Goal: Information Seeking & Learning: Learn about a topic

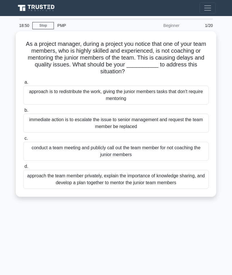
click at [166, 180] on div "approach the team member privately, explain the importance of knowledge sharing…" at bounding box center [116, 179] width 186 height 19
click at [23, 169] on input "d. approach the team member privately, explain the importance of knowledge shar…" at bounding box center [23, 167] width 0 height 4
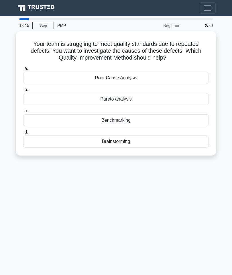
click at [181, 77] on div "Root Cause Analysis" at bounding box center [116, 78] width 186 height 12
click at [23, 71] on input "a. Root Cause Analysis" at bounding box center [23, 69] width 0 height 4
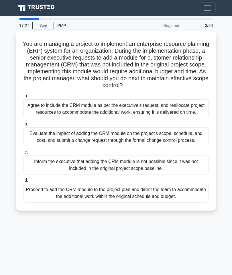
click at [166, 147] on div "Evaluate the impact of adding the CRM module on the project's scope, schedule, …" at bounding box center [116, 137] width 186 height 19
click at [23, 126] on input "b. Evaluate the impact of adding the CRM module on the project's scope, schedul…" at bounding box center [23, 124] width 0 height 4
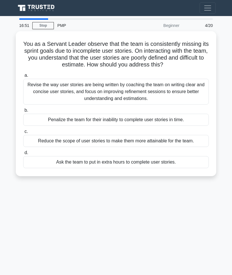
click at [190, 96] on div "Revise the way user stories are being written by coaching the team on writing c…" at bounding box center [116, 92] width 186 height 26
click at [23, 77] on input "a. Revise the way user stories are being written by coaching the team on writin…" at bounding box center [23, 76] width 0 height 4
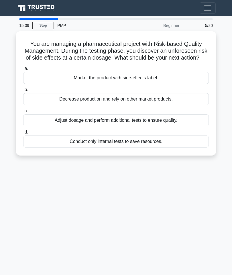
click at [115, 123] on div "Adjust dosage and perform additional tests to ensure quality." at bounding box center [116, 120] width 186 height 12
click at [23, 113] on input "c. Adjust dosage and perform additional tests to ensure quality." at bounding box center [23, 111] width 0 height 4
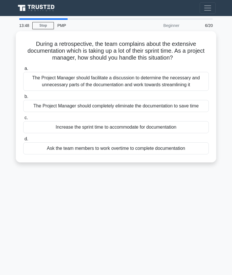
click at [166, 80] on div "The Project Manager should facilitate a discussion to determine the necessary a…" at bounding box center [116, 81] width 186 height 19
click at [23, 71] on input "a. The Project Manager should facilitate a discussion to determine the necessar…" at bounding box center [23, 69] width 0 height 4
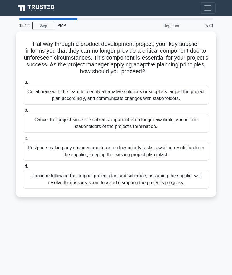
click at [145, 98] on div "Collaborate with the team to identify alternative solutions or suppliers, adjus…" at bounding box center [116, 95] width 186 height 19
click at [23, 84] on input "a. Collaborate with the team to identify alternative solutions or suppliers, ad…" at bounding box center [23, 83] width 0 height 4
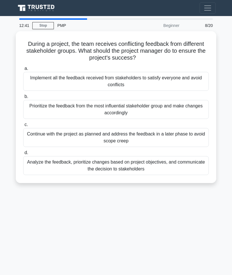
click at [98, 166] on div "Analyze the feedback, prioritize changes based on project objectives, and commu…" at bounding box center [116, 165] width 186 height 19
click at [23, 155] on input "d. Analyze the feedback, prioritize changes based on project objectives, and co…" at bounding box center [23, 153] width 0 height 4
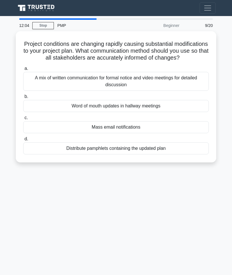
click at [164, 89] on div "A mix of written communication for formal notice and video meetings for detaile…" at bounding box center [116, 81] width 186 height 19
click at [23, 71] on input "a. A mix of written communication for formal notice and video meetings for deta…" at bounding box center [23, 69] width 0 height 4
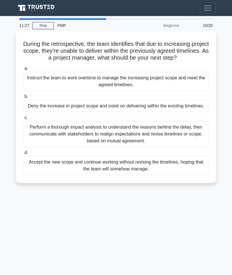
click at [126, 145] on div "Perform a thorough impact analysis to understand the reasons behind the delay, …" at bounding box center [116, 134] width 186 height 26
click at [23, 120] on input "c. Perform a thorough impact analysis to understand the reasons behind the dela…" at bounding box center [23, 118] width 0 height 4
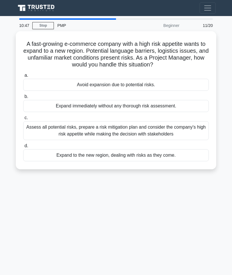
click at [132, 130] on div "Assess all potential risks, prepare a risk mitigation plan and consider the com…" at bounding box center [116, 130] width 186 height 19
click at [23, 120] on input "c. Assess all potential risks, prepare a risk mitigation plan and consider the …" at bounding box center [23, 118] width 0 height 4
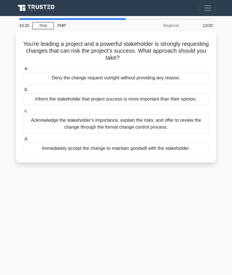
click at [143, 133] on div "Acknowledge the stakeholder's importance, explain the risks, and offer to revie…" at bounding box center [116, 123] width 186 height 19
click at [23, 113] on input "c. Acknowledge the stakeholder's importance, explain the risks, and offer to re…" at bounding box center [23, 111] width 0 height 4
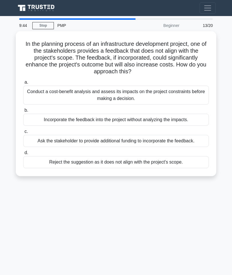
click at [180, 92] on div "Conduct a cost-benefit analysis and assess its impacts on the project constrain…" at bounding box center [116, 95] width 186 height 19
click at [23, 84] on input "a. Conduct a cost-benefit analysis and assess its impacts on the project constr…" at bounding box center [23, 83] width 0 height 4
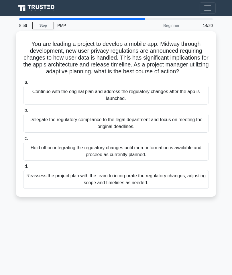
click at [131, 186] on div "Reassess the project plan with the team to incorporate the regulatory changes, …" at bounding box center [116, 179] width 186 height 19
click at [23, 169] on input "d. Reassess the project plan with the team to incorporate the regulatory change…" at bounding box center [23, 167] width 0 height 4
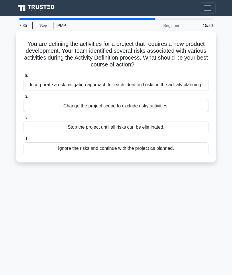
click at [179, 87] on div "Incorporate a risk mitigation approach for each identified risks in the activit…" at bounding box center [116, 85] width 186 height 12
click at [23, 77] on input "a. Incorporate a risk mitigation approach for each identified risks in the acti…" at bounding box center [23, 76] width 0 height 4
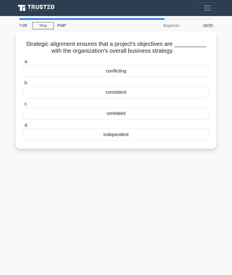
click at [166, 97] on div "consistent" at bounding box center [116, 92] width 186 height 12
click at [23, 85] on input "b. consistent" at bounding box center [23, 83] width 0 height 4
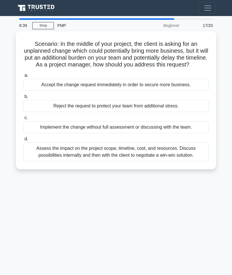
click at [162, 160] on div "Assess the impact on the project scope, timeline, cost, and resources. Discuss …" at bounding box center [116, 152] width 186 height 19
click at [23, 141] on input "d. Assess the impact on the project scope, timeline, cost, and resources. Discu…" at bounding box center [23, 139] width 0 height 4
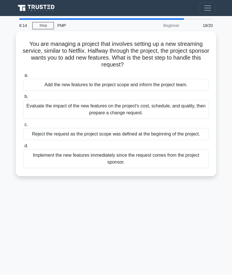
click at [179, 107] on div "Evaluate the impact of the new features on the project's cost, schedule, and qu…" at bounding box center [116, 109] width 186 height 19
click at [23, 99] on input "b. Evaluate the impact of the new features on the project's cost, schedule, and…" at bounding box center [23, 97] width 0 height 4
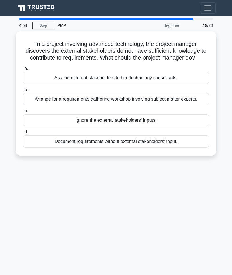
click at [172, 105] on div "Arrange for a requirements gathering workshop involving subject matter experts." at bounding box center [116, 99] width 186 height 12
click at [23, 92] on input "b. Arrange for a requirements gathering workshop involving subject matter exper…" at bounding box center [23, 90] width 0 height 4
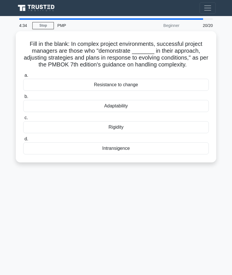
click at [171, 112] on div "Adaptability" at bounding box center [116, 106] width 186 height 12
click at [23, 99] on input "b. Adaptability" at bounding box center [23, 97] width 0 height 4
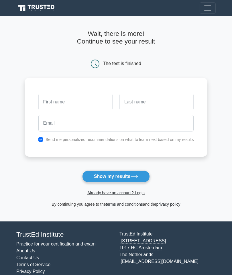
click at [138, 176] on icon at bounding box center [135, 176] width 8 height 3
click at [208, 60] on div at bounding box center [192, 64] width 30 height 9
click at [130, 192] on link "Already have an account? Login" at bounding box center [115, 193] width 57 height 5
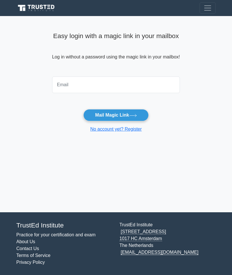
click at [165, 84] on input "email" at bounding box center [116, 85] width 128 height 17
type input "[EMAIL_ADDRESS][DOMAIN_NAME]"
click at [141, 114] on button "Mail Magic Link" at bounding box center [115, 115] width 65 height 12
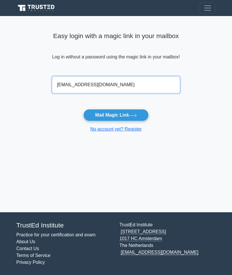
click at [119, 78] on input "tounaeteme@gmail.com" at bounding box center [116, 85] width 128 height 17
click at [124, 114] on button "Mail Magic Link" at bounding box center [115, 115] width 65 height 12
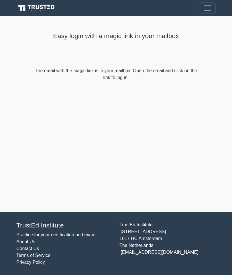
click at [209, 7] on span "Toggle navigation" at bounding box center [208, 8] width 9 height 9
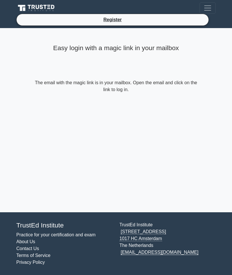
click at [114, 147] on div "Easy login with a magic link in your mailbox The email with the magic link is i…" at bounding box center [116, 120] width 172 height 184
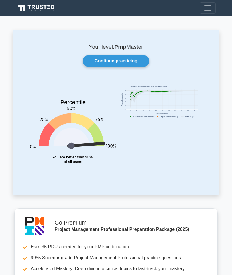
click at [112, 63] on link "Continue practicing" at bounding box center [116, 61] width 67 height 12
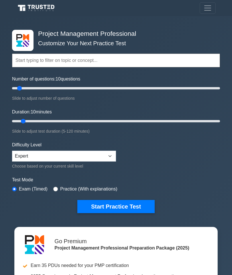
click at [213, 3] on button "Toggle navigation" at bounding box center [208, 7] width 16 height 11
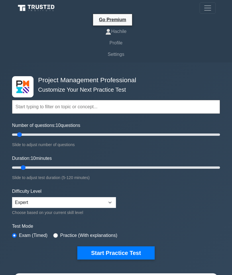
click at [126, 45] on link "Profile" at bounding box center [116, 42] width 200 height 11
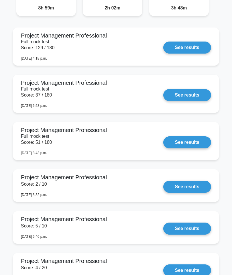
scroll to position [529, 0]
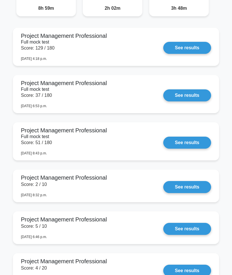
click at [178, 54] on link "See results" at bounding box center [188, 48] width 48 height 12
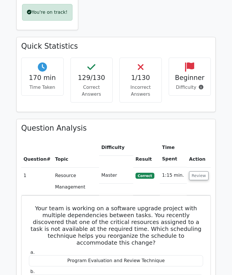
scroll to position [312, 0]
click at [198, 172] on button "Review" at bounding box center [199, 176] width 20 height 9
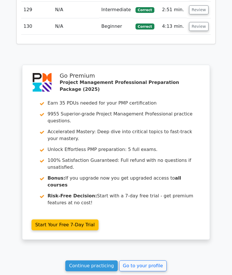
scroll to position [2605, 0]
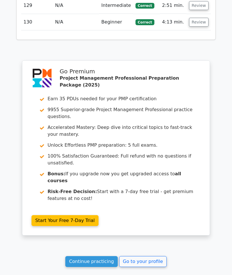
click at [139, 256] on link "Go to your profile" at bounding box center [143, 261] width 48 height 11
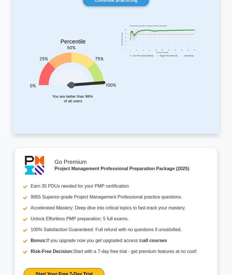
scroll to position [17, 0]
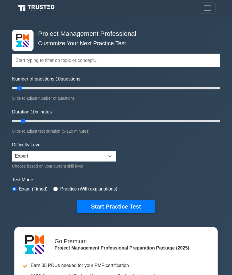
click at [211, 9] on span "Toggle navigation" at bounding box center [208, 8] width 9 height 9
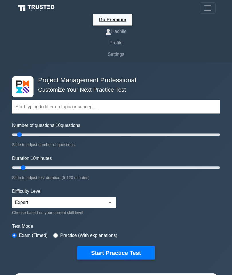
click at [124, 39] on link "Profile" at bounding box center [116, 42] width 200 height 11
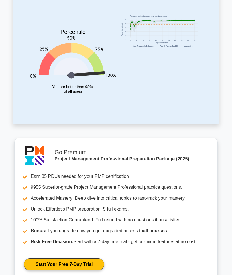
scroll to position [34, 0]
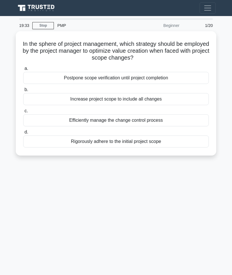
click at [67, 118] on div "Efficiently manage the change control process" at bounding box center [116, 120] width 186 height 12
click at [23, 113] on input "c. Efficiently manage the change control process" at bounding box center [23, 111] width 0 height 4
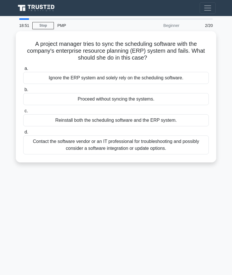
click at [76, 147] on div "Contact the software vendor or an IT professional for troubleshooting and possi…" at bounding box center [116, 145] width 186 height 19
click at [23, 134] on input "d. Contact the software vendor or an IT professional for troubleshooting and po…" at bounding box center [23, 133] width 0 height 4
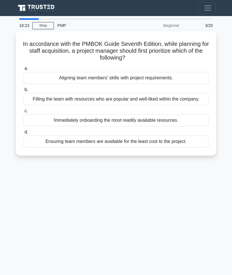
click at [44, 77] on div "Aligning team members' skills with project requirements." at bounding box center [116, 78] width 186 height 12
click at [23, 71] on input "a. Aligning team members' skills with project requirements." at bounding box center [23, 69] width 0 height 4
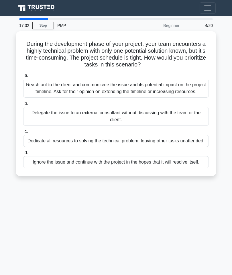
click at [56, 92] on div "Reach out to the client and communicate the issue and its potential impact on t…" at bounding box center [116, 88] width 186 height 19
click at [23, 77] on input "a. Reach out to the client and communicate the issue and its potential impact o…" at bounding box center [23, 76] width 0 height 4
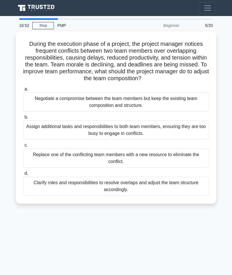
click at [112, 196] on div "Clarify roles and responsibilities to resolve overlaps and adjust the team stru…" at bounding box center [116, 186] width 186 height 19
click at [23, 176] on input "d. Clarify roles and responsibilities to resolve overlaps and adjust the team s…" at bounding box center [23, 174] width 0 height 4
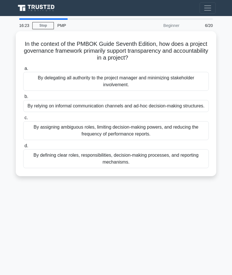
click at [107, 168] on div "By defining clear roles, responsibilities, decision-making processes, and repor…" at bounding box center [116, 158] width 186 height 19
click at [23, 148] on input "d. By defining clear roles, responsibilities, decision-making processes, and re…" at bounding box center [23, 146] width 0 height 4
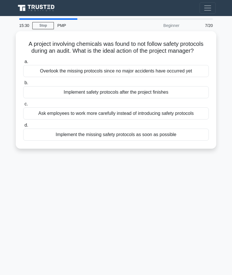
click at [98, 141] on div "Implement the missing safety protocols as soon as possible" at bounding box center [116, 135] width 186 height 12
click at [23, 127] on input "d. Implement the missing safety protocols as soon as possible" at bounding box center [23, 126] width 0 height 4
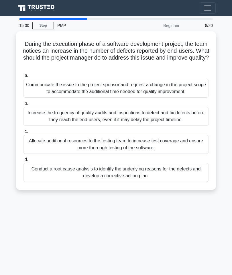
click at [111, 182] on div "Conduct a root cause analysis to identify the underlying reasons for the defect…" at bounding box center [116, 172] width 186 height 19
click at [23, 162] on input "d. Conduct a root cause analysis to identify the underlying reasons for the def…" at bounding box center [23, 160] width 0 height 4
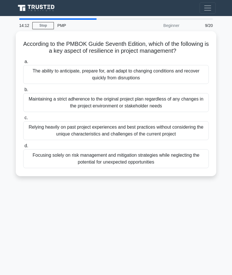
click at [65, 80] on div "The ability to anticipate, prepare for, and adapt to changing conditions and re…" at bounding box center [116, 74] width 186 height 19
click at [23, 64] on input "a. The ability to anticipate, prepare for, and adapt to changing conditions and…" at bounding box center [23, 62] width 0 height 4
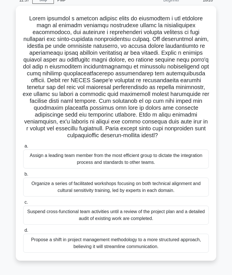
scroll to position [34, 0]
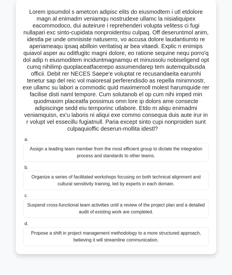
click at [83, 190] on div "Organize a series of facilitated workshops focusing on both technical alignment…" at bounding box center [116, 180] width 186 height 19
click at [23, 170] on input "b. Organize a series of facilitated workshops focusing on both technical alignm…" at bounding box center [23, 168] width 0 height 4
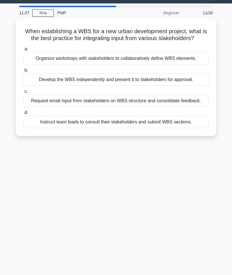
scroll to position [0, 0]
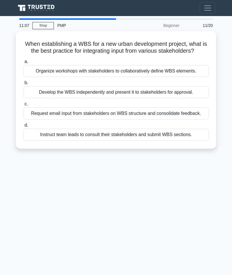
click at [172, 77] on div "Organize workshops with stakeholders to collaboratively define WBS elements." at bounding box center [116, 71] width 186 height 12
click at [23, 64] on input "a. Organize workshops with stakeholders to collaboratively define WBS elements." at bounding box center [23, 62] width 0 height 4
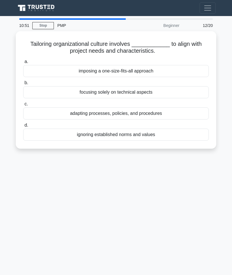
click at [153, 110] on div "adapting processes, policies, and procedures" at bounding box center [116, 114] width 186 height 12
click at [23, 106] on input "c. adapting processes, policies, and procedures" at bounding box center [23, 104] width 0 height 4
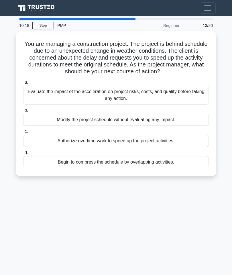
click at [190, 100] on div "Evaluate the impact of the acceleration on project risks, costs, and quality be…" at bounding box center [116, 95] width 186 height 19
click at [23, 84] on input "a. Evaluate the impact of the acceleration on project risks, costs, and quality…" at bounding box center [23, 83] width 0 height 4
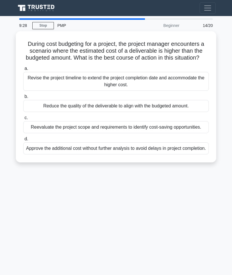
click at [152, 133] on div "Reevaluate the project scope and requirements to identify cost-saving opportuni…" at bounding box center [116, 127] width 186 height 12
click at [23, 120] on input "c. Reevaluate the project scope and requirements to identify cost-saving opport…" at bounding box center [23, 118] width 0 height 4
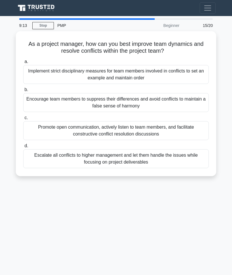
click at [161, 133] on div "Promote open communication, actively listen to team members, and facilitate con…" at bounding box center [116, 130] width 186 height 19
click at [23, 120] on input "c. Promote open communication, actively listen to team members, and facilitate …" at bounding box center [23, 118] width 0 height 4
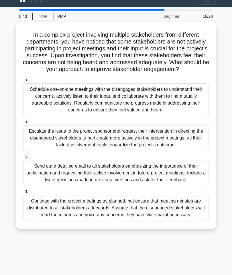
scroll to position [10, 0]
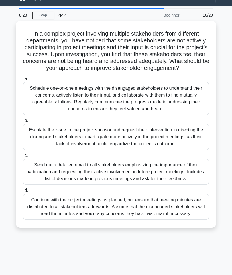
click at [166, 115] on div "Schedule one-on-one meetings with the disengaged stakeholders to understand the…" at bounding box center [116, 98] width 186 height 33
click at [23, 81] on input "a. Schedule one-on-one meetings with the disengaged stakeholders to understand …" at bounding box center [23, 79] width 0 height 4
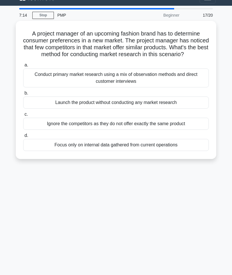
click at [196, 87] on div "Conduct primary market research using a mix of observation methods and direct c…" at bounding box center [116, 78] width 186 height 19
click at [23, 67] on input "a. Conduct primary market research using a mix of observation methods and direc…" at bounding box center [23, 65] width 0 height 4
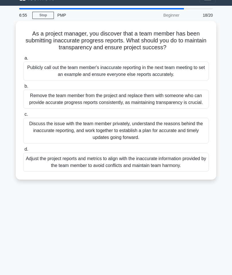
click at [160, 139] on div "Discuss the issue with the team member privately, understand the reasons behind…" at bounding box center [116, 131] width 186 height 26
click at [23, 116] on input "c. Discuss the issue with the team member privately, understand the reasons beh…" at bounding box center [23, 115] width 0 height 4
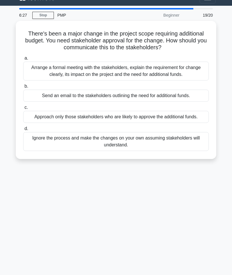
click at [190, 80] on div "Arrange a formal meeting with the stakeholders, explain the requirement for cha…" at bounding box center [116, 71] width 186 height 19
click at [23, 60] on input "a. Arrange a formal meeting with the stakeholders, explain the requirement for …" at bounding box center [23, 59] width 0 height 4
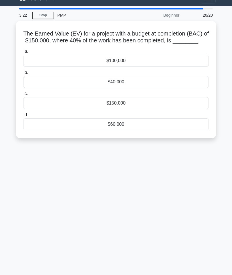
click at [100, 129] on div "$60,000" at bounding box center [116, 124] width 186 height 12
click at [23, 117] on input "d. $60,000" at bounding box center [23, 115] width 0 height 4
